Goal: Transaction & Acquisition: Obtain resource

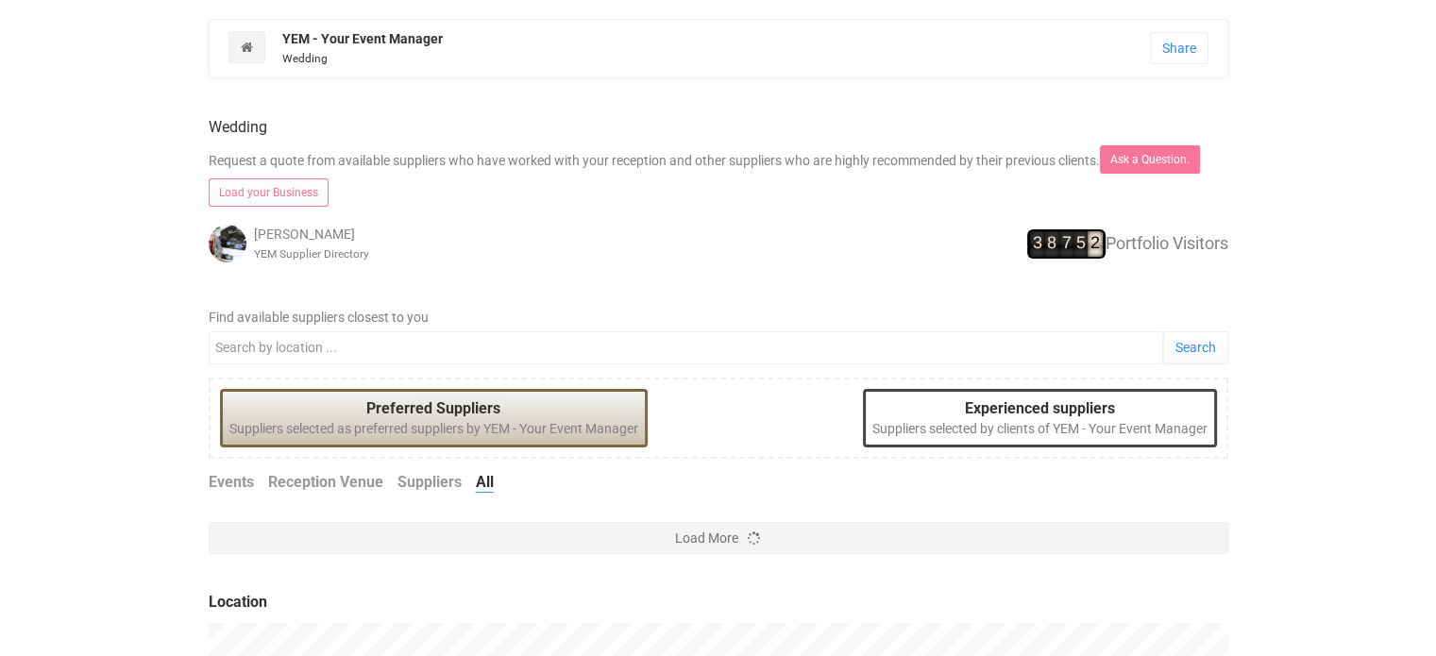
click at [619, 217] on div "Wedding Request a quote from available suppliers who have worked with your rece…" at bounding box center [719, 188] width 1048 height 185
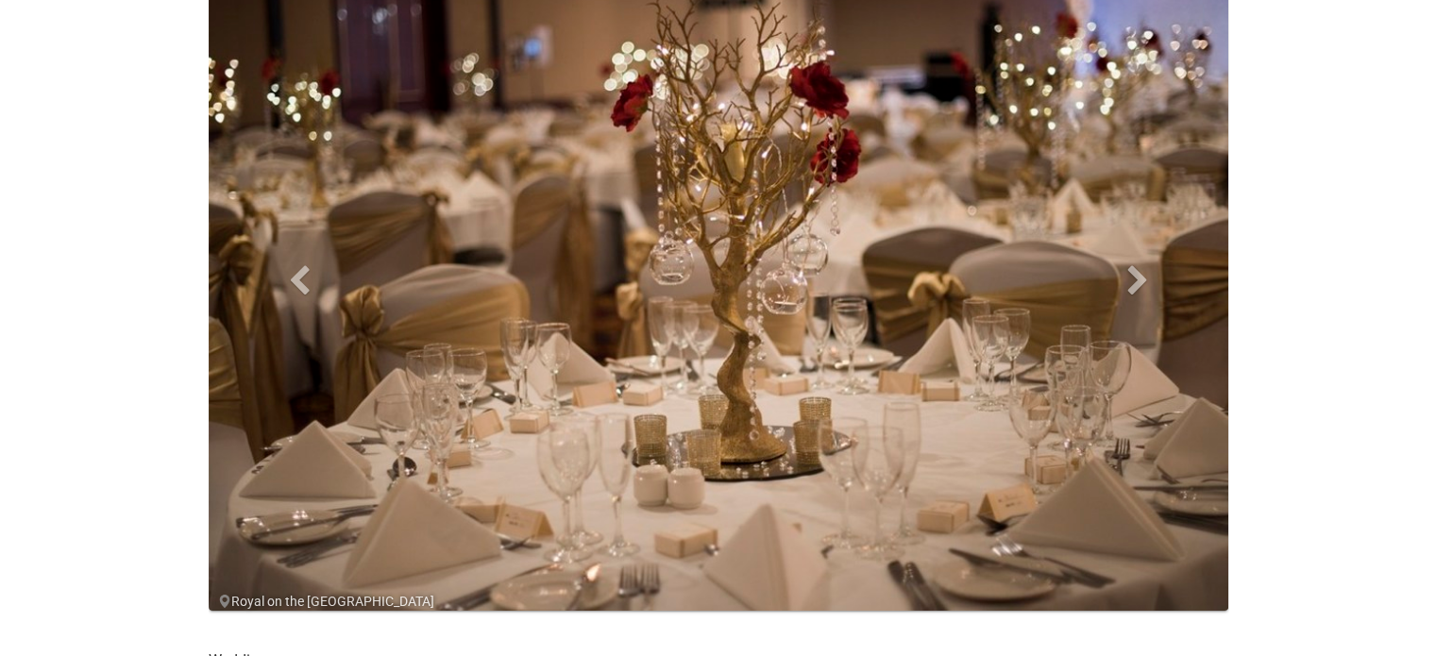
scroll to position [226, 0]
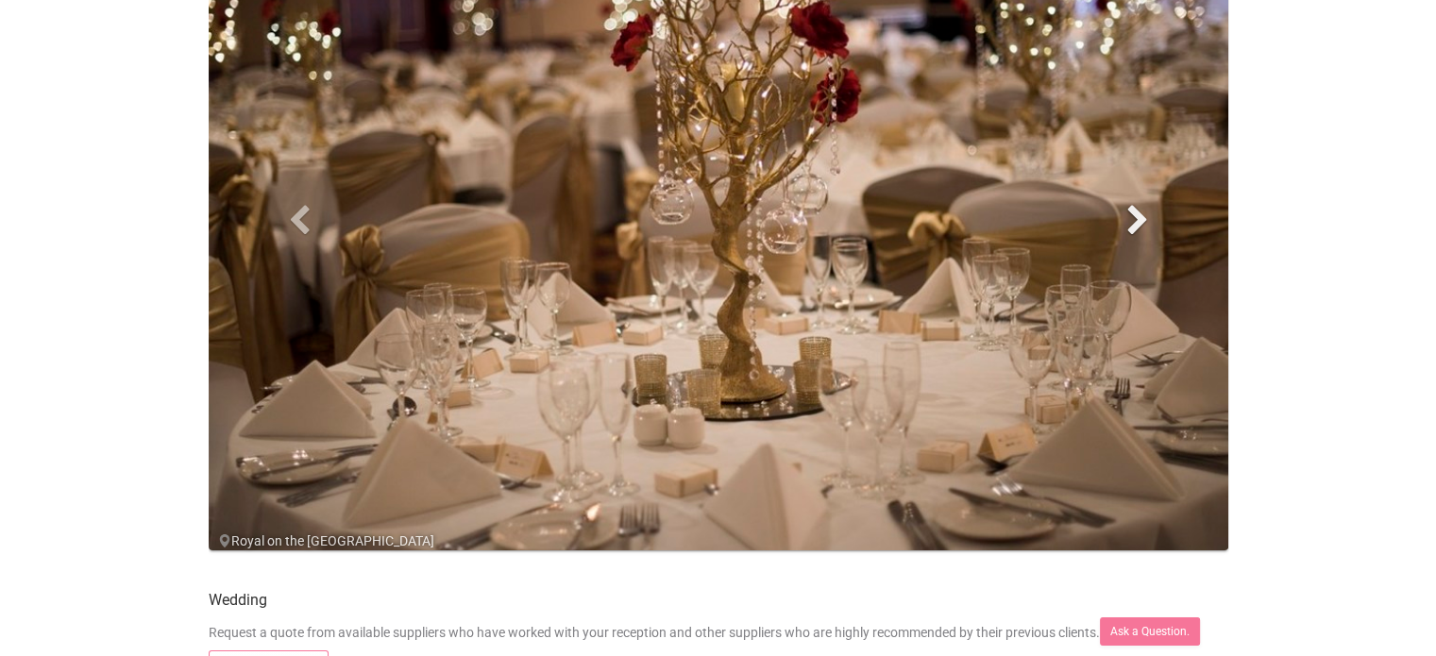
click at [1124, 211] on span at bounding box center [1138, 219] width 28 height 28
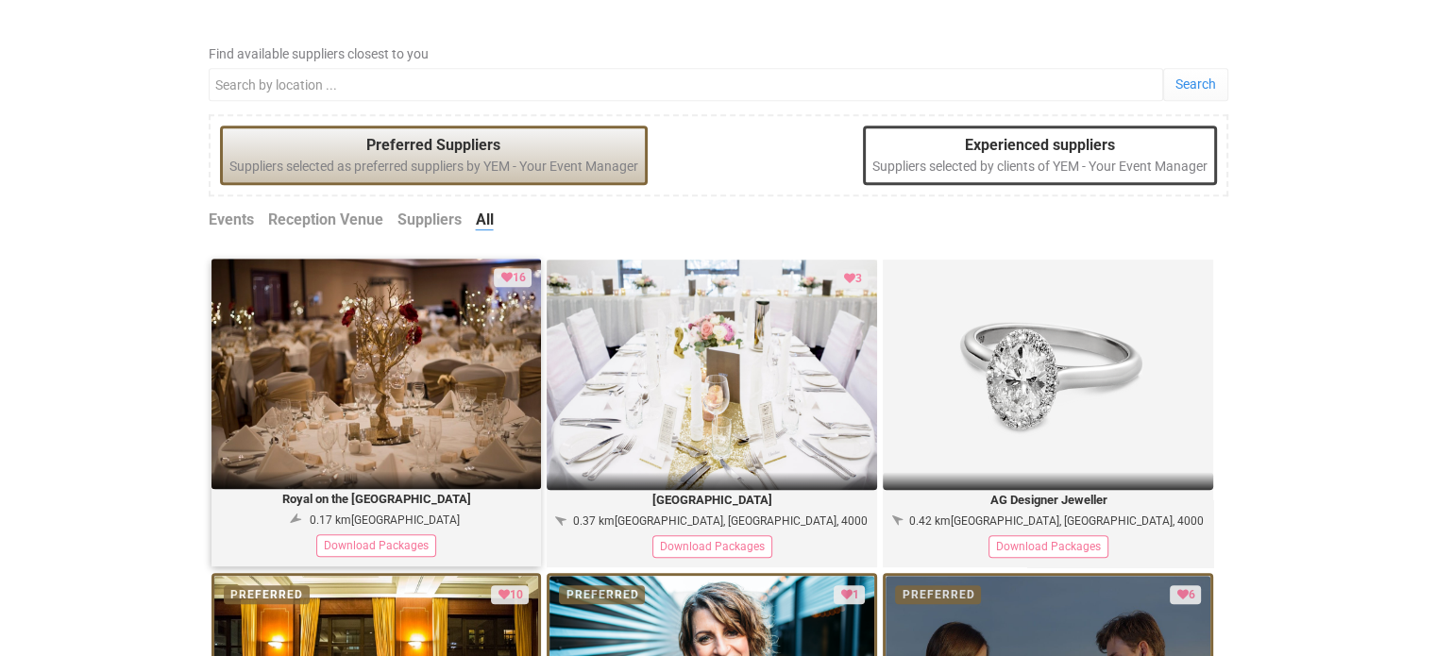
scroll to position [947, 0]
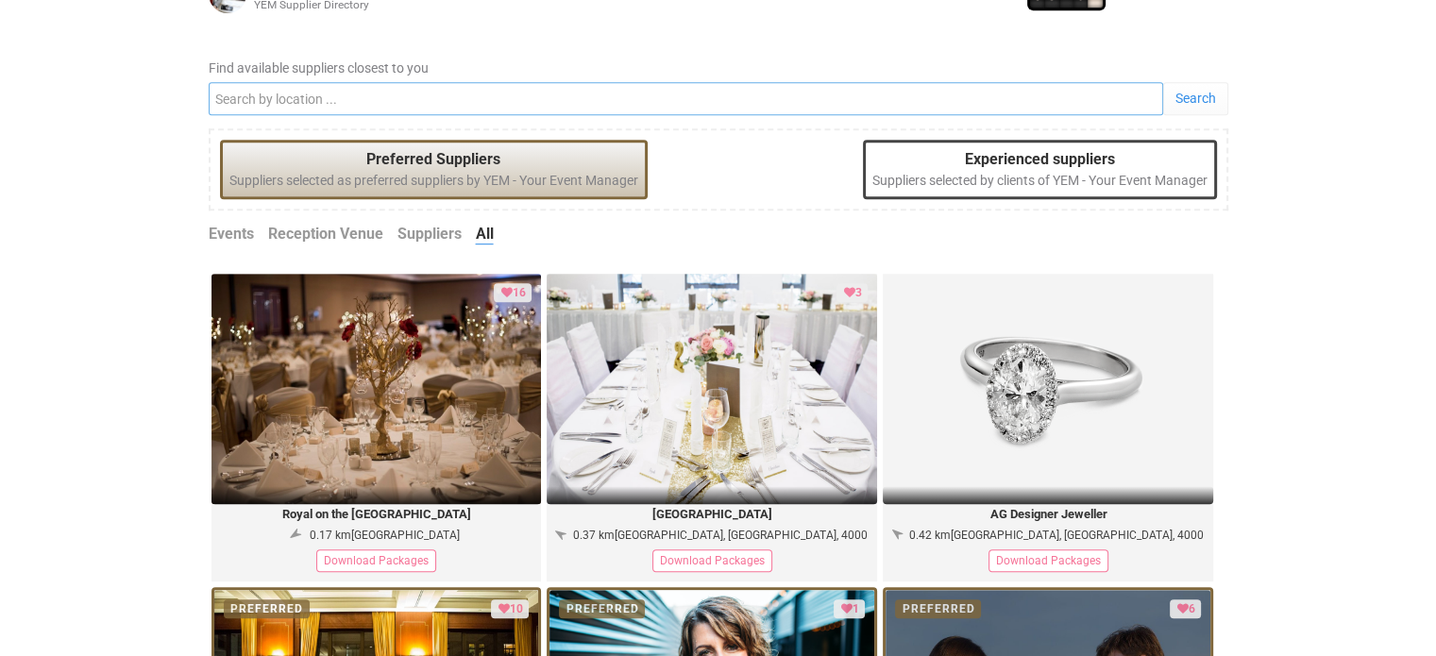
click at [549, 90] on input "Find available suppliers closest to you" at bounding box center [686, 98] width 955 height 33
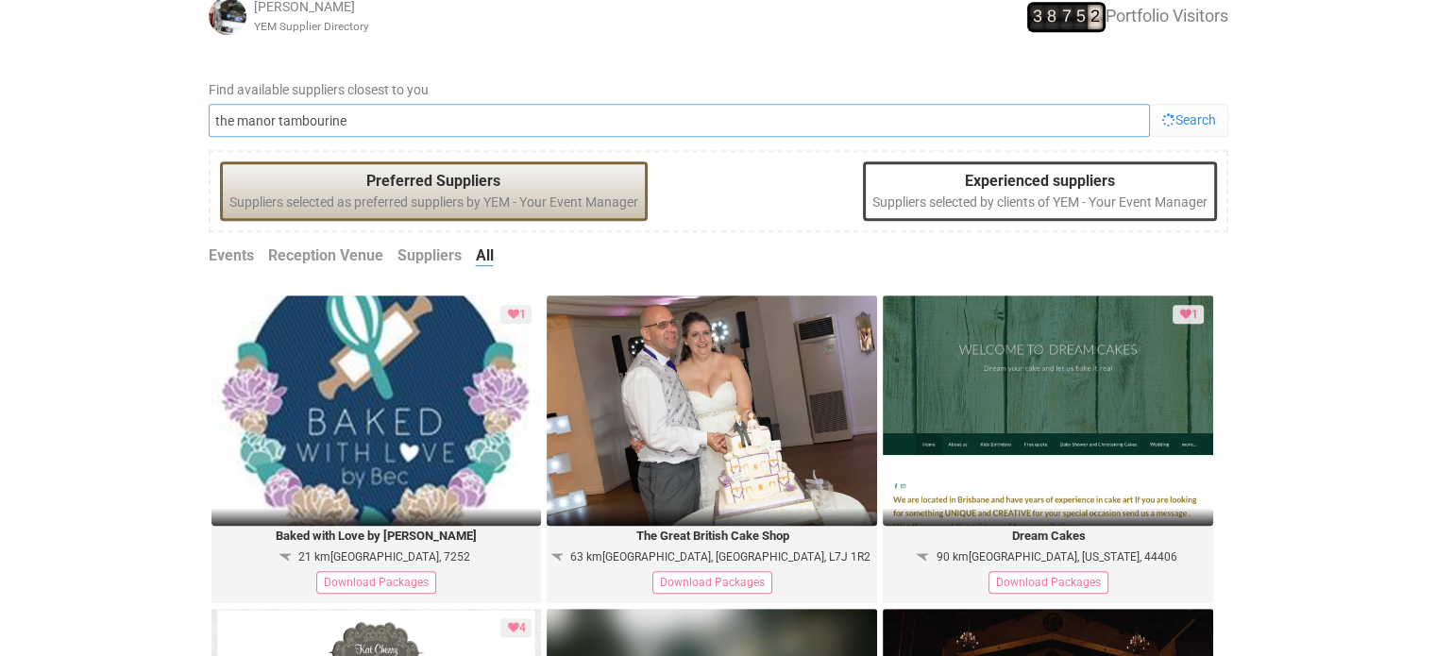
scroll to position [924, 0]
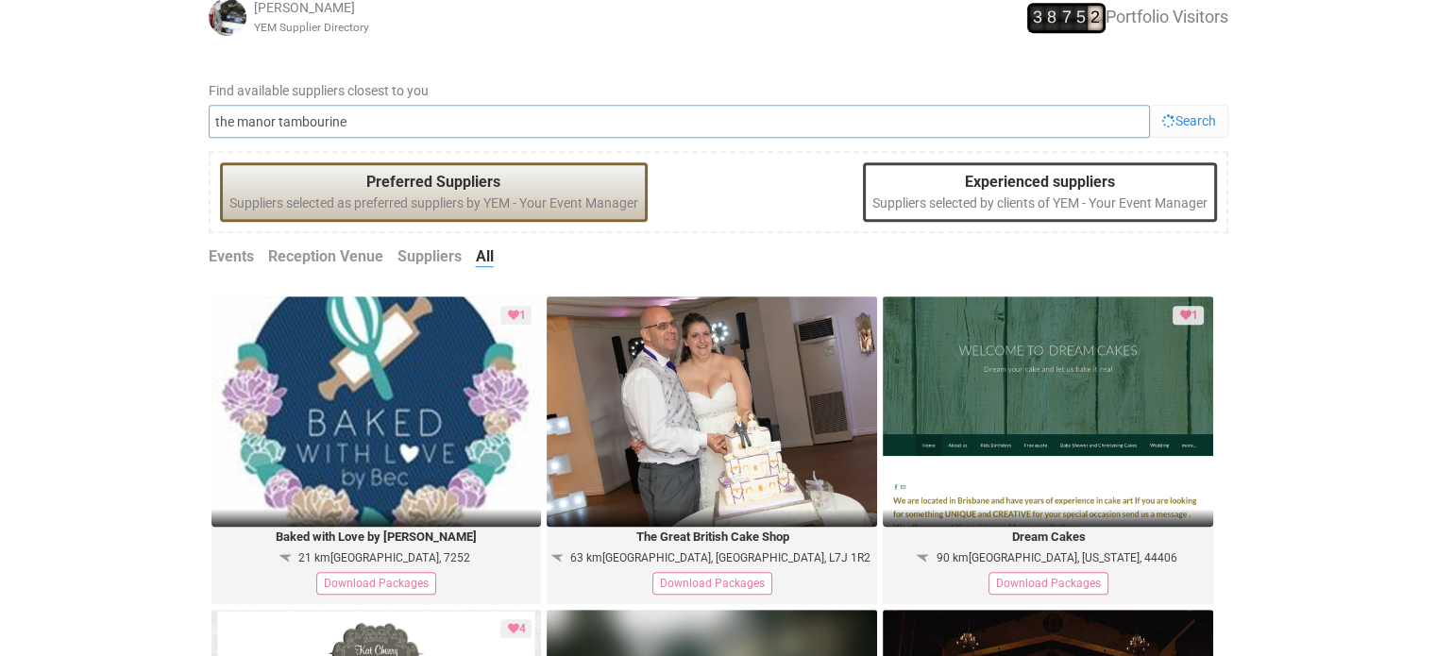
click at [373, 113] on input "the manor tambourine" at bounding box center [679, 121] width 941 height 33
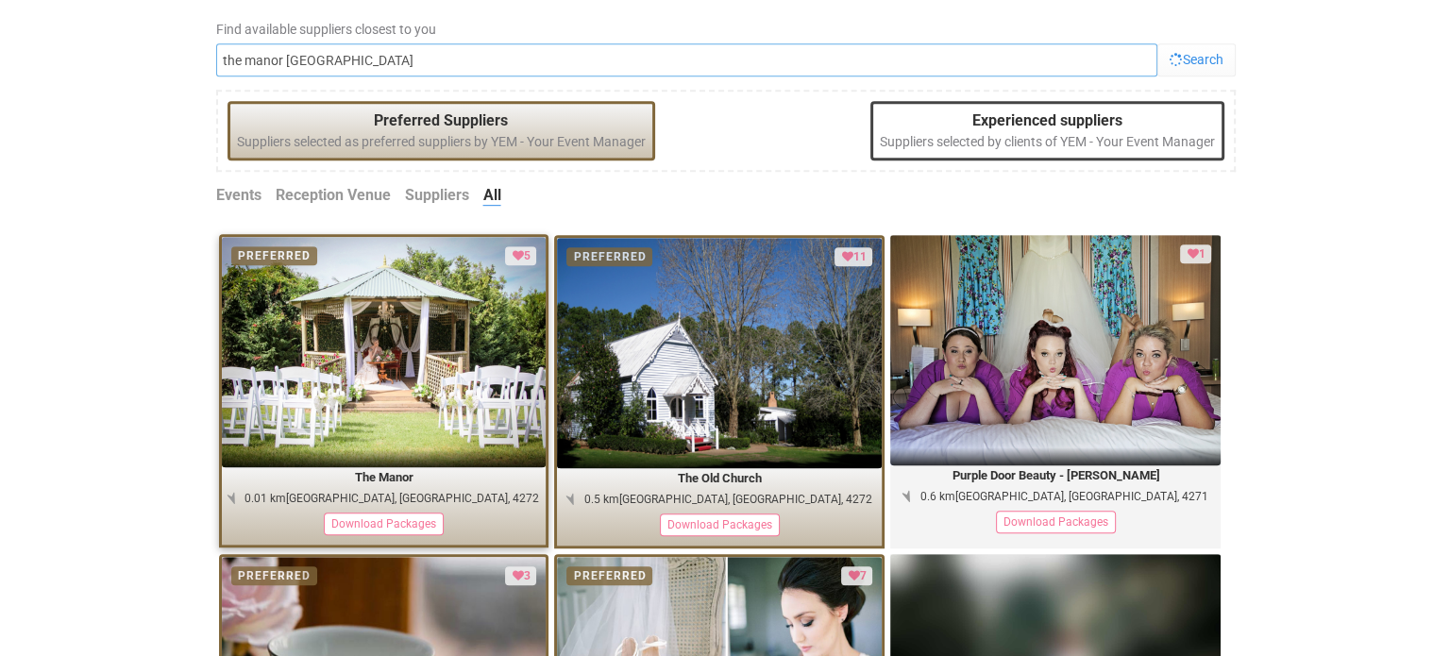
scroll to position [990, 0]
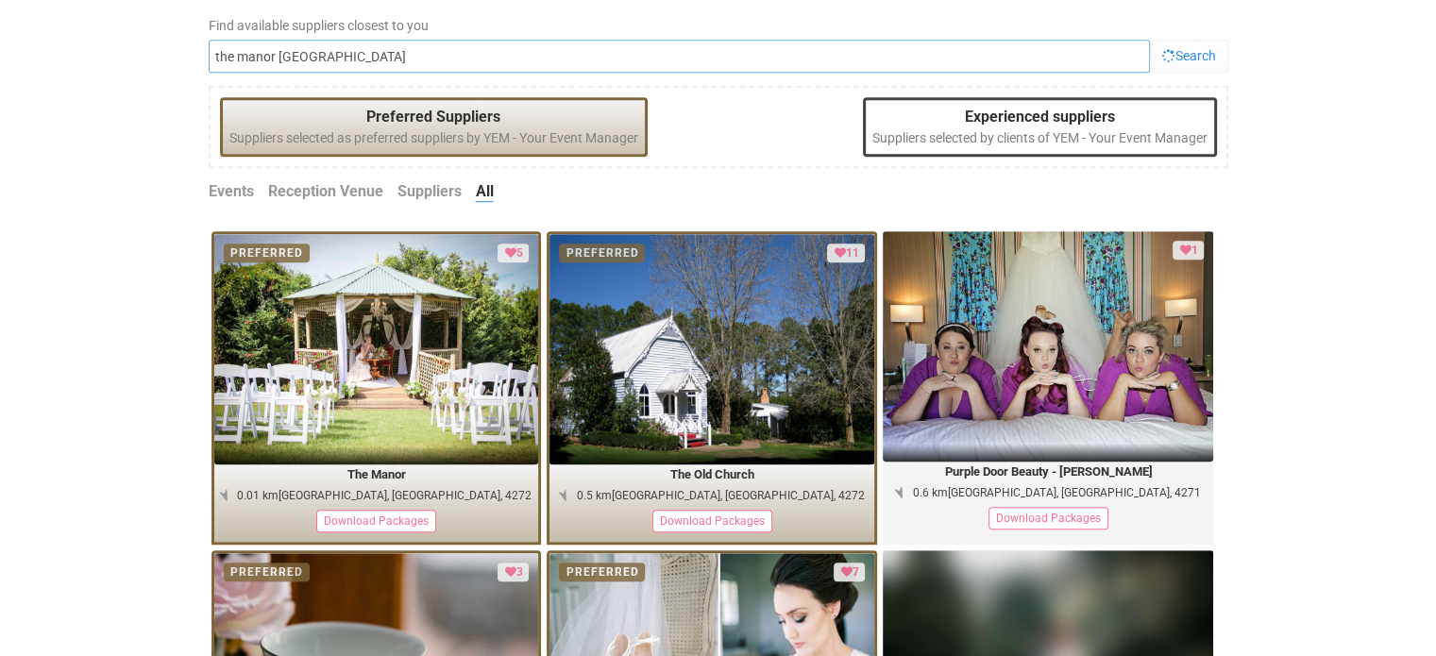
type input "the manor [GEOGRAPHIC_DATA]"
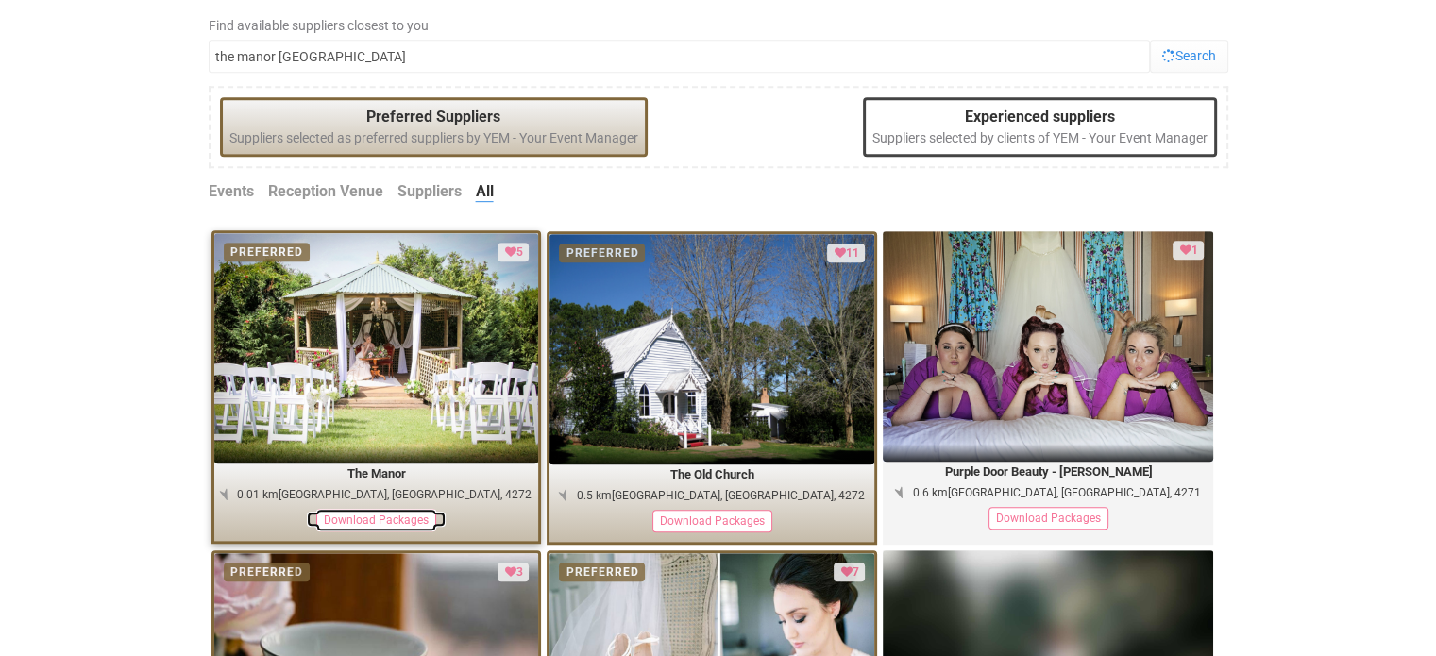
click at [355, 513] on div "Download Packages" at bounding box center [376, 520] width 120 height 23
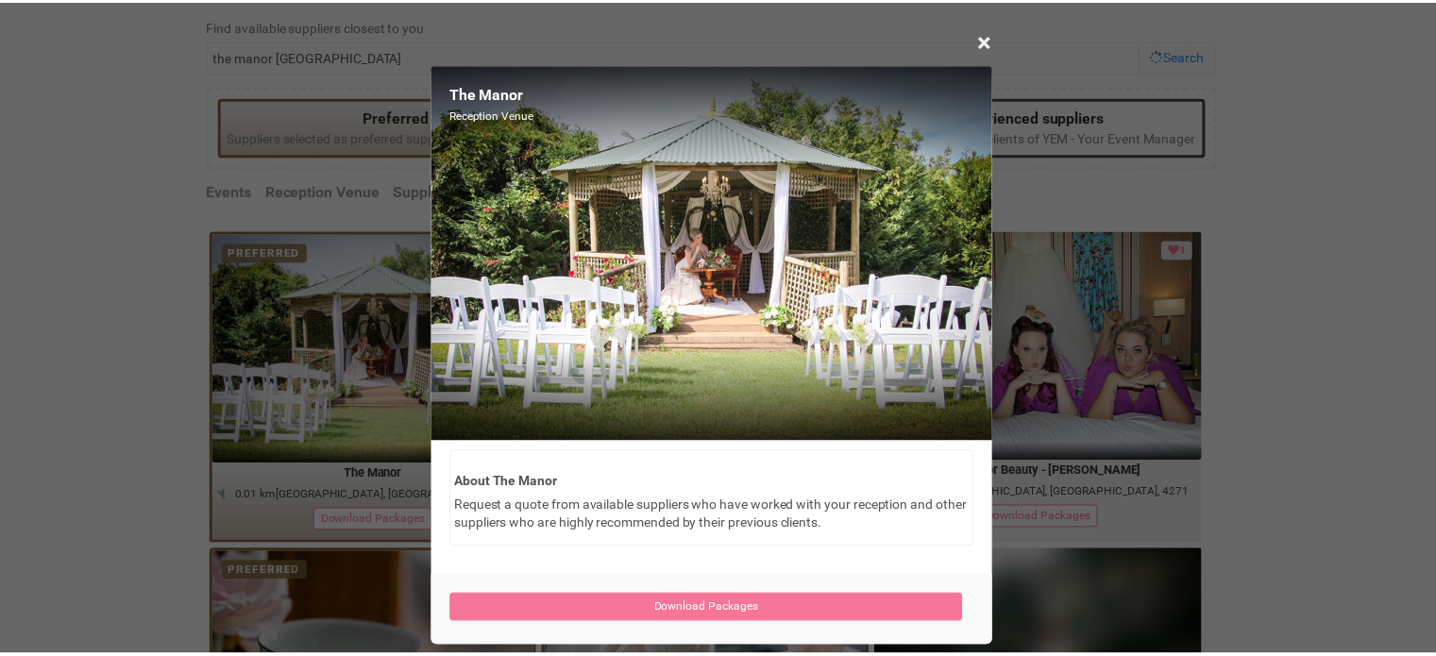
scroll to position [16, 0]
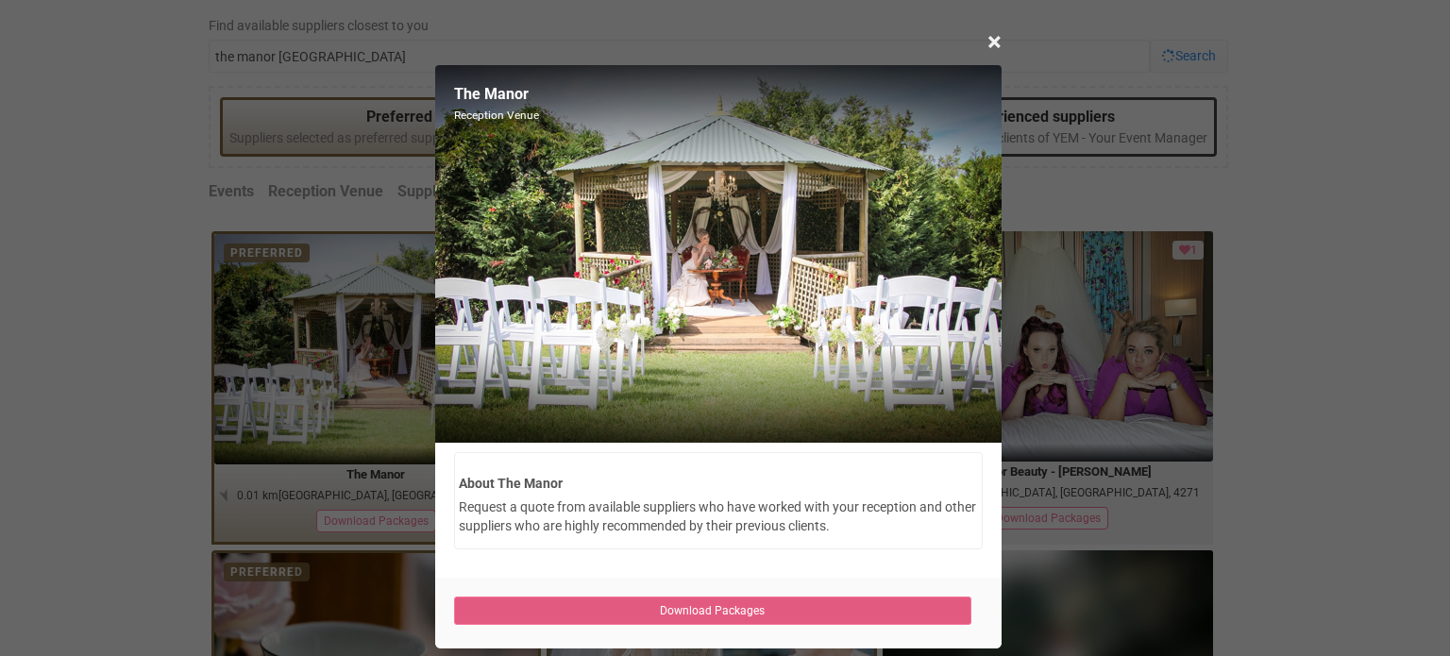
click at [642, 607] on link "Download Packages" at bounding box center [713, 611] width 518 height 28
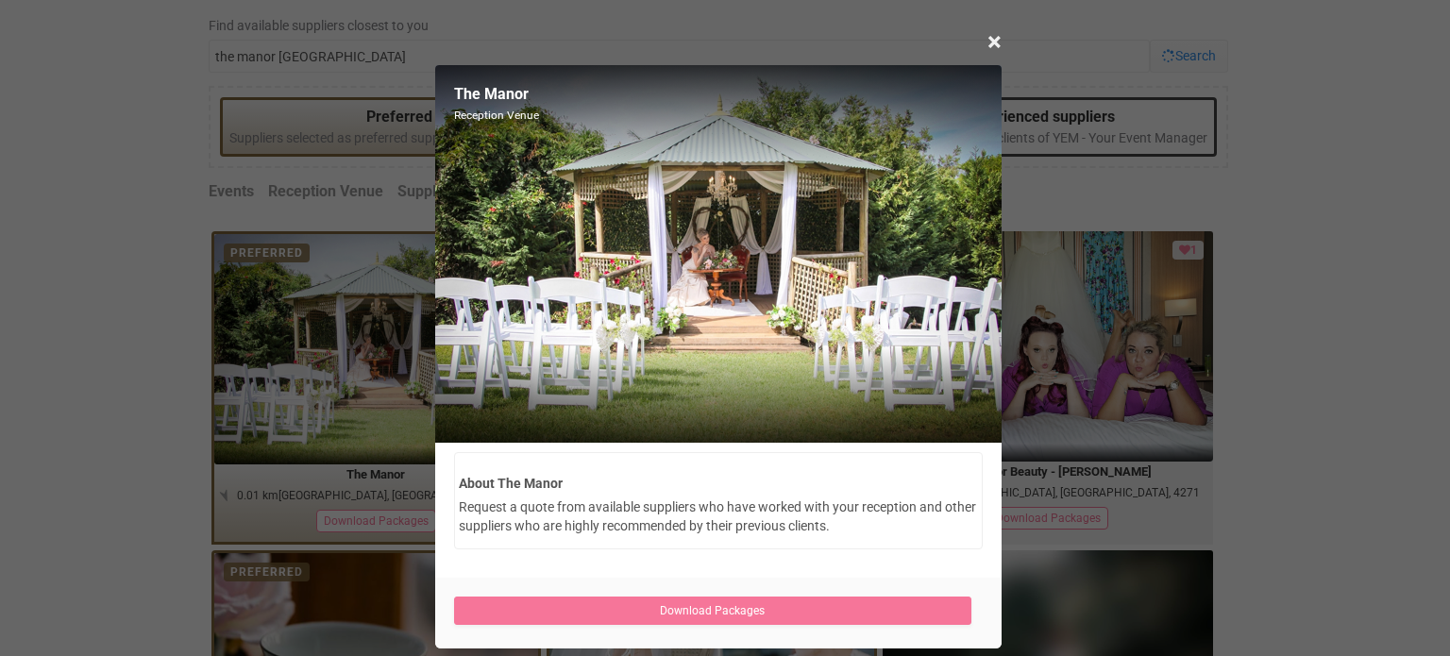
click at [647, 214] on img at bounding box center [718, 254] width 567 height 378
click at [314, 180] on div "× Close The Manor Reception Venue About The Manor Request a quote from availabl…" at bounding box center [725, 328] width 1450 height 656
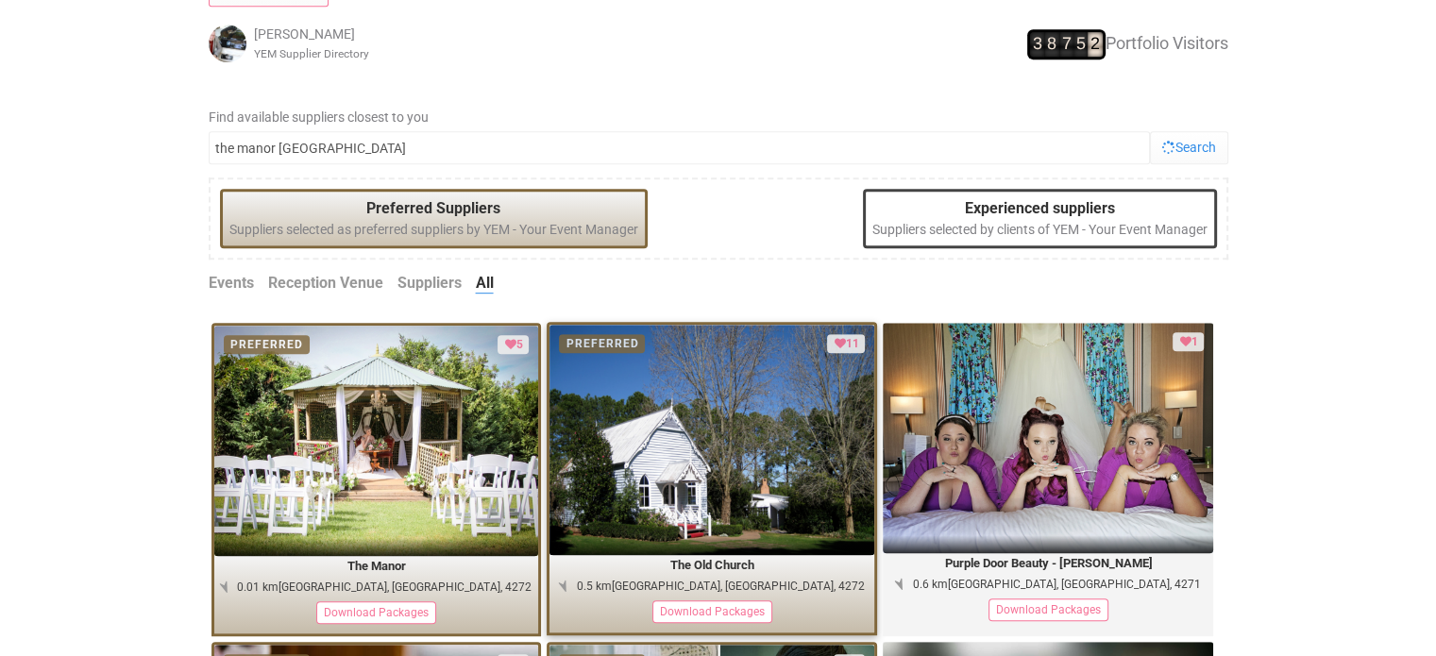
scroll to position [893, 0]
